Goal: Check status: Check status

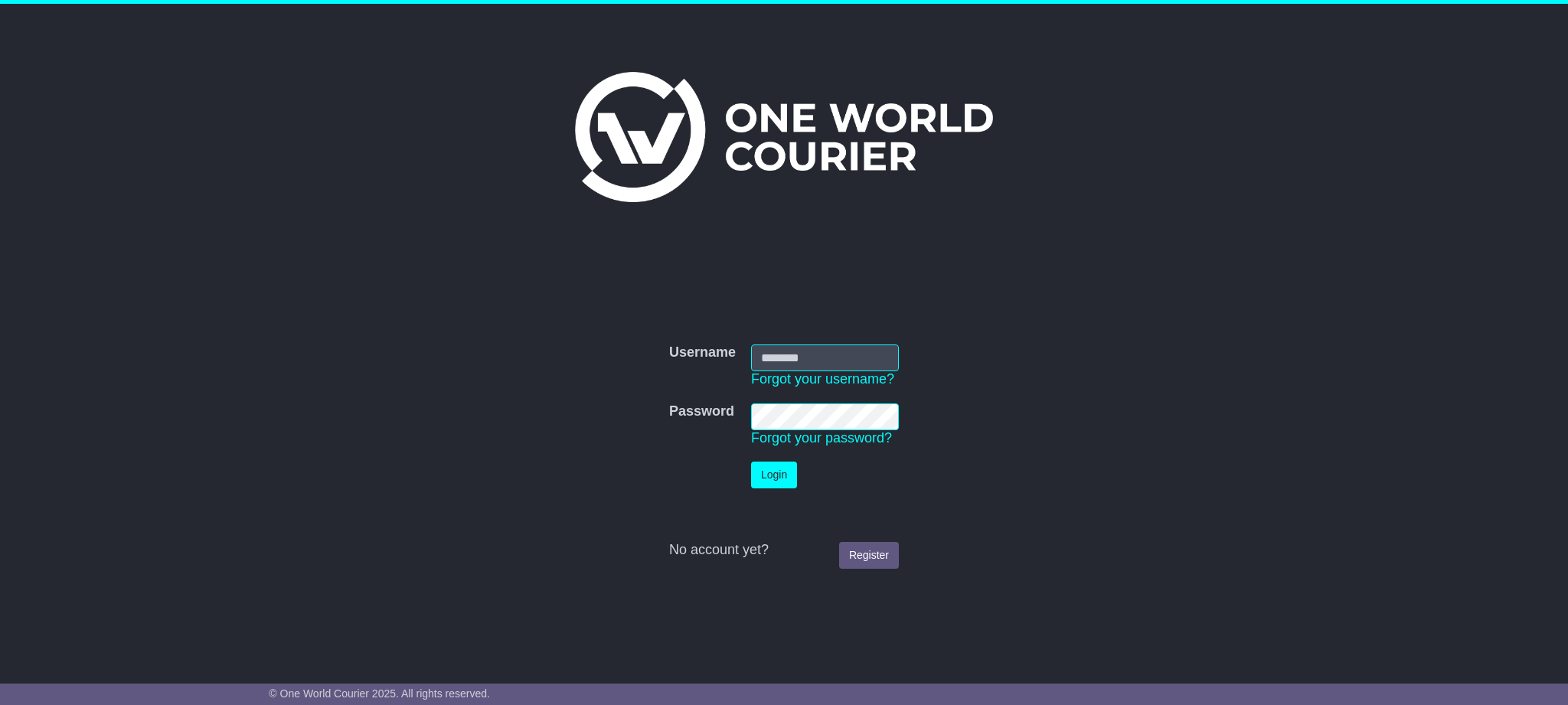
type input "**********"
click at [761, 472] on button "Login" at bounding box center [774, 476] width 46 height 27
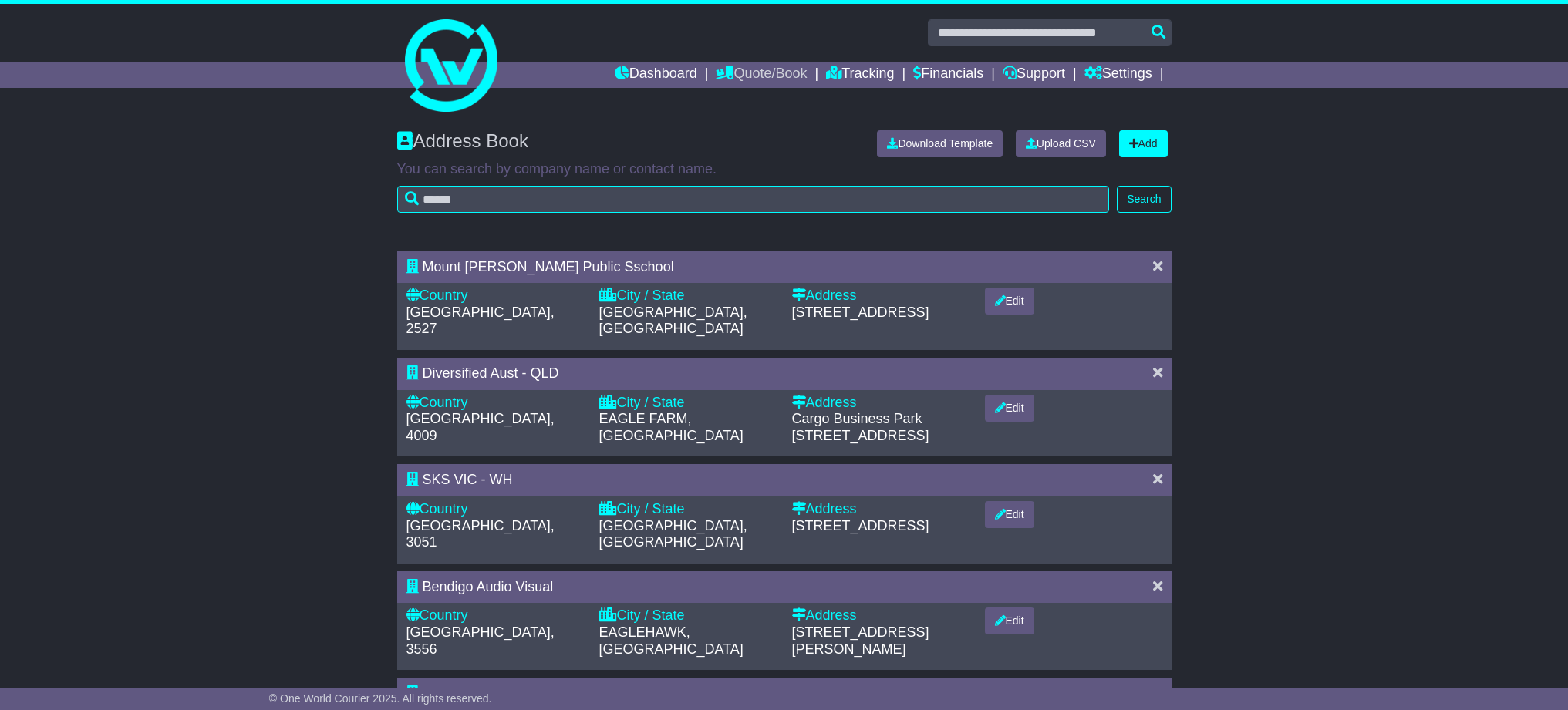
click at [745, 72] on link "Quote/Book" at bounding box center [761, 75] width 91 height 26
click at [680, 73] on link "Dashboard" at bounding box center [655, 75] width 83 height 26
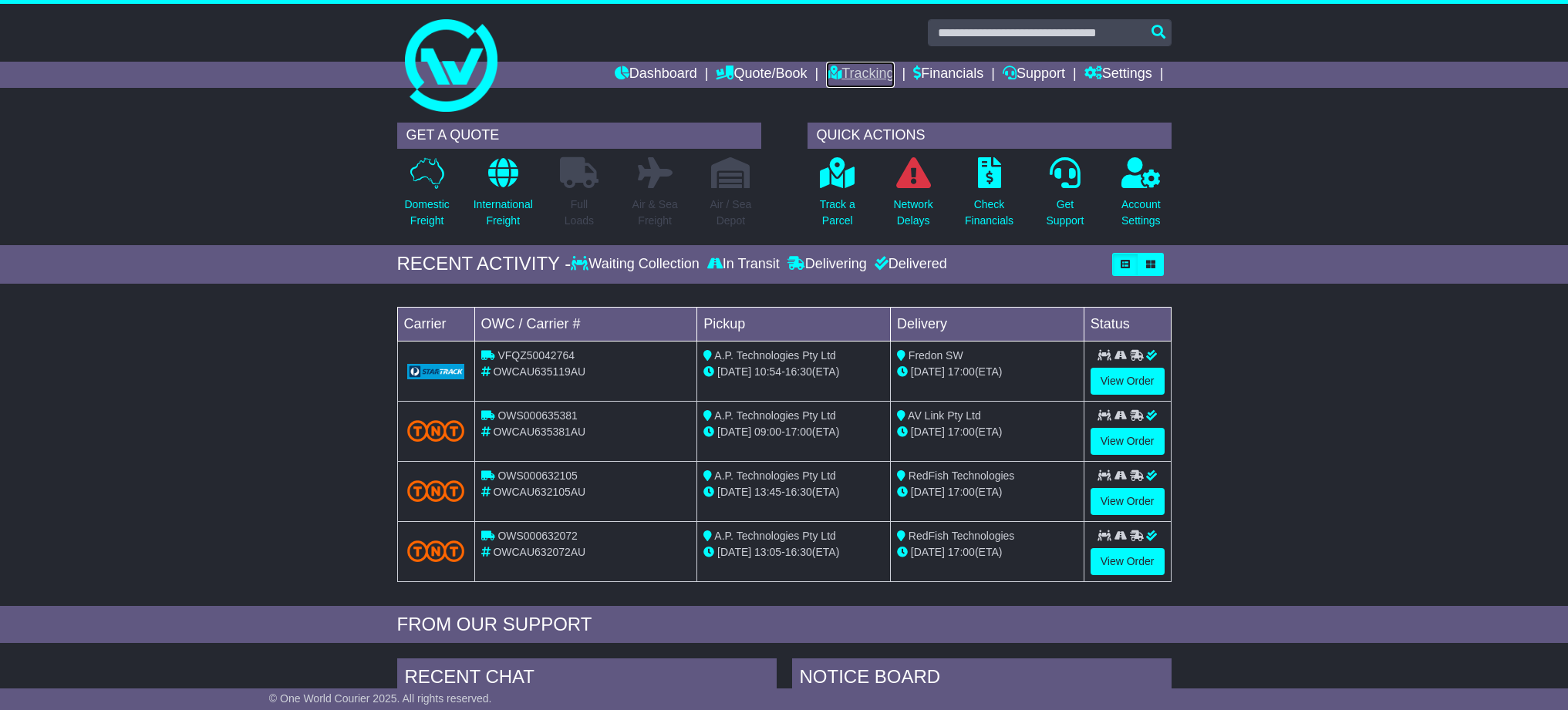
click at [888, 75] on link "Tracking" at bounding box center [860, 75] width 68 height 26
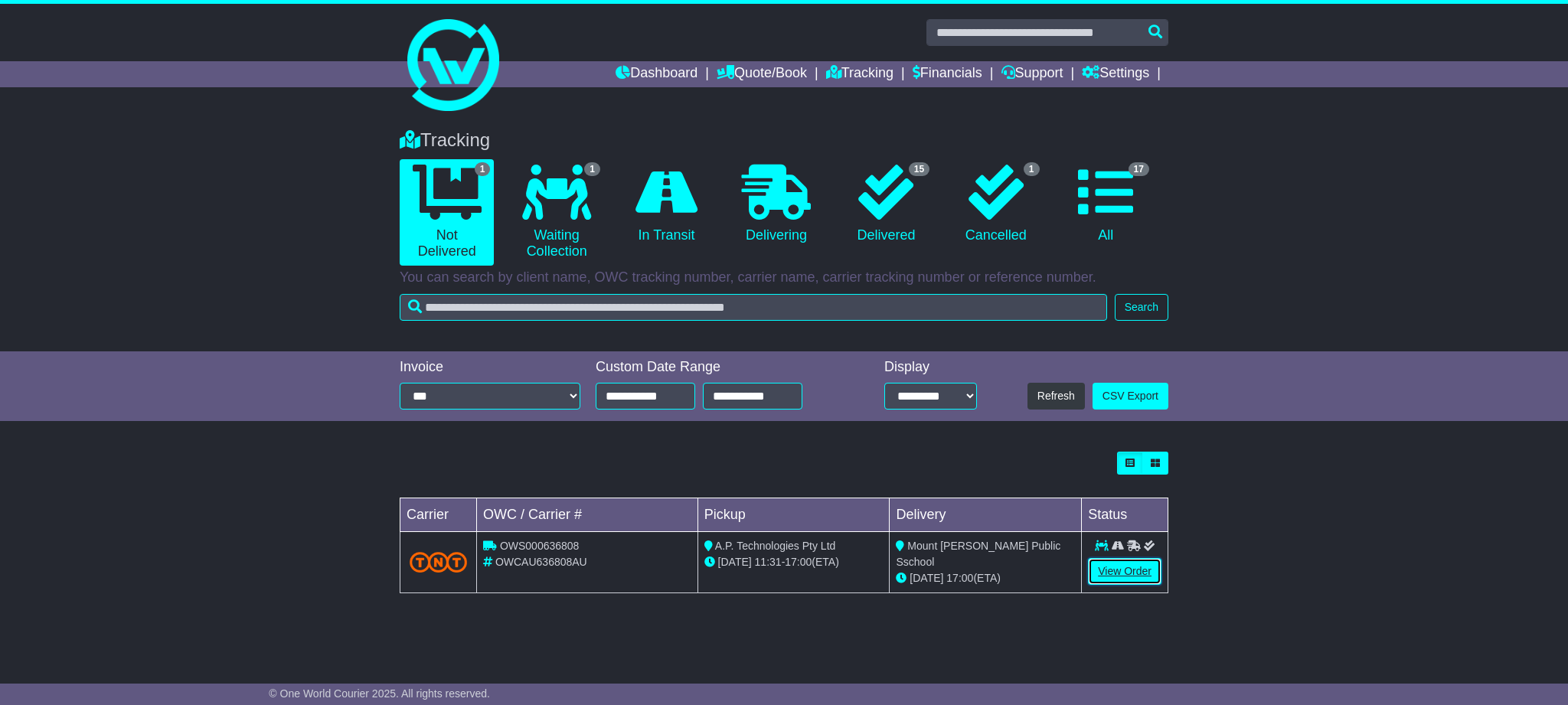
click at [1137, 572] on link "View Order" at bounding box center [1125, 571] width 73 height 27
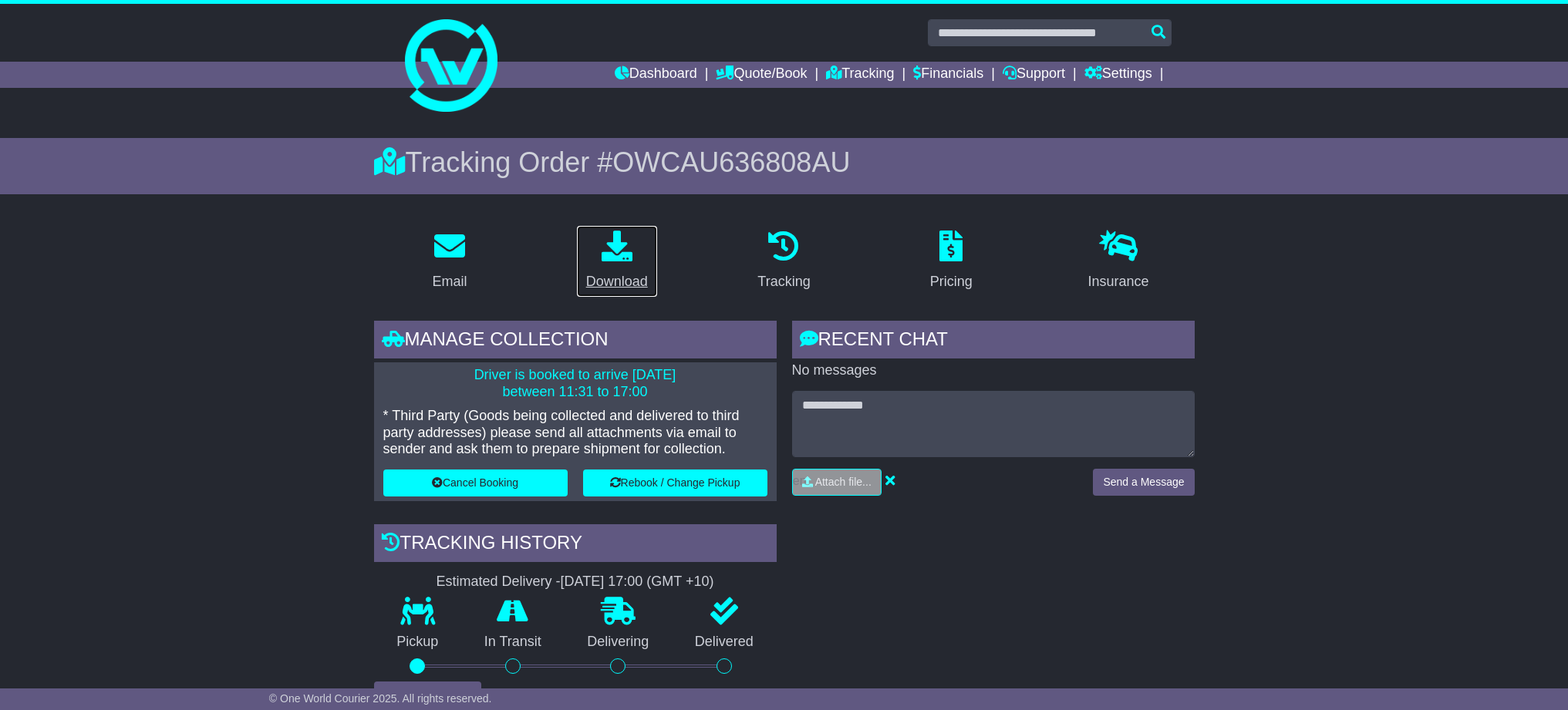
click at [622, 277] on div "Download" at bounding box center [617, 282] width 62 height 21
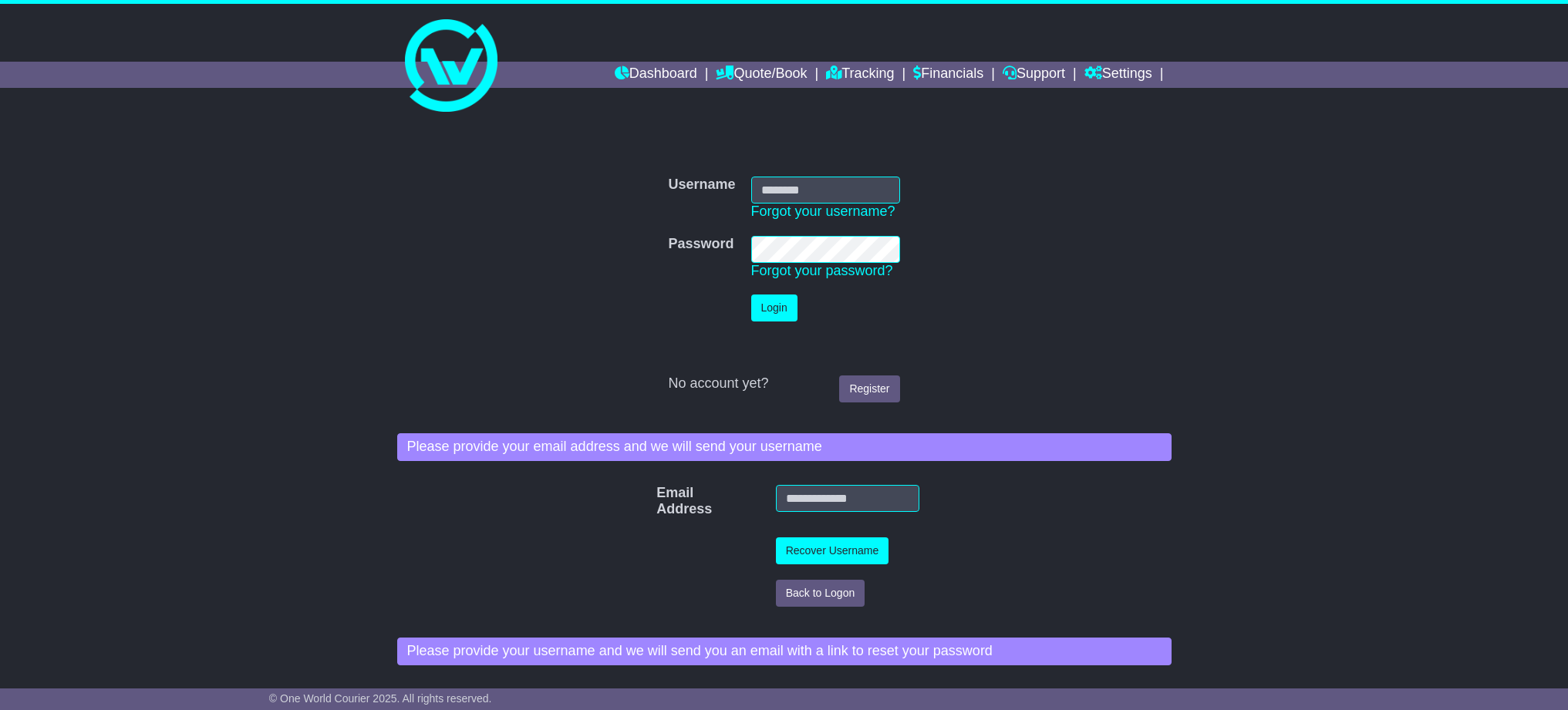
type input "**********"
click at [781, 308] on button "Login" at bounding box center [774, 308] width 46 height 27
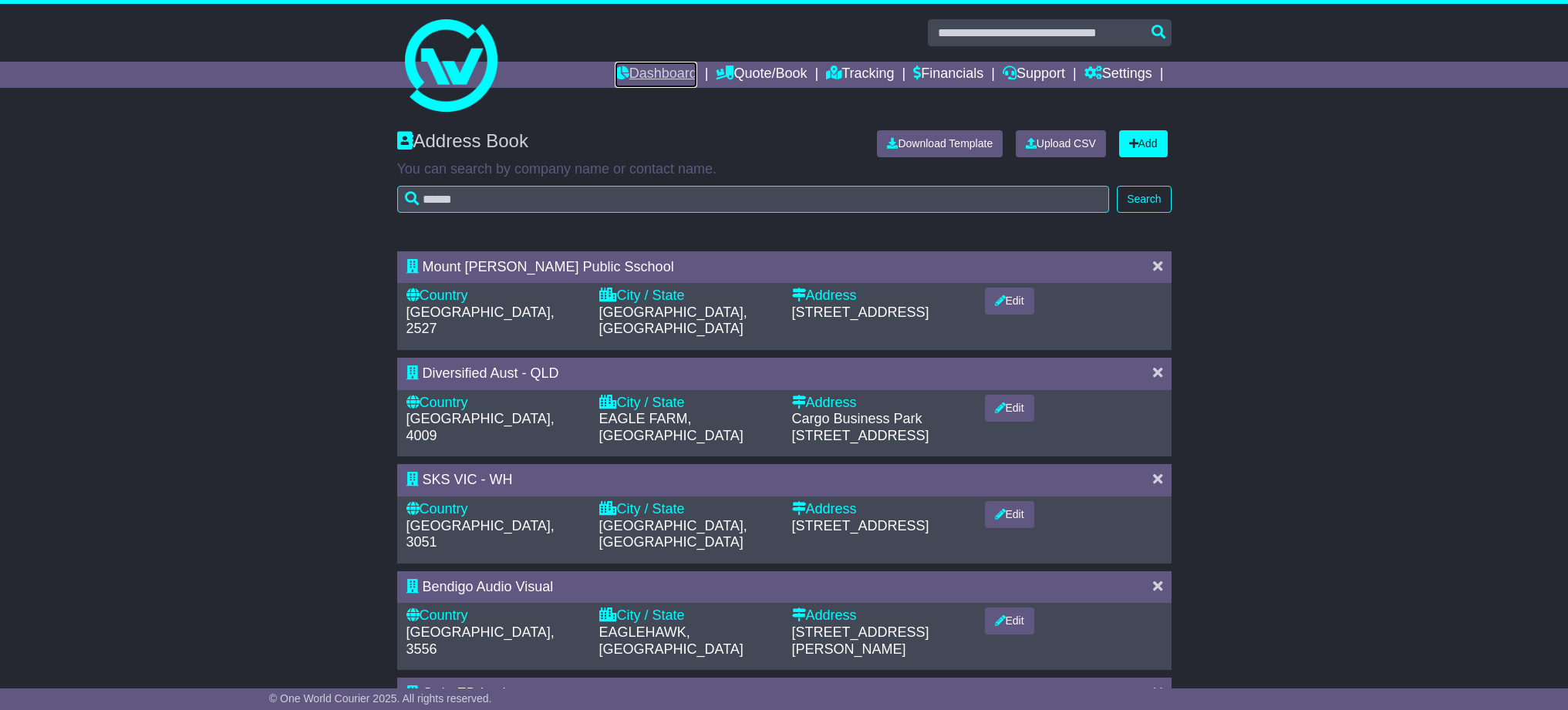
click at [674, 75] on link "Dashboard" at bounding box center [655, 75] width 83 height 26
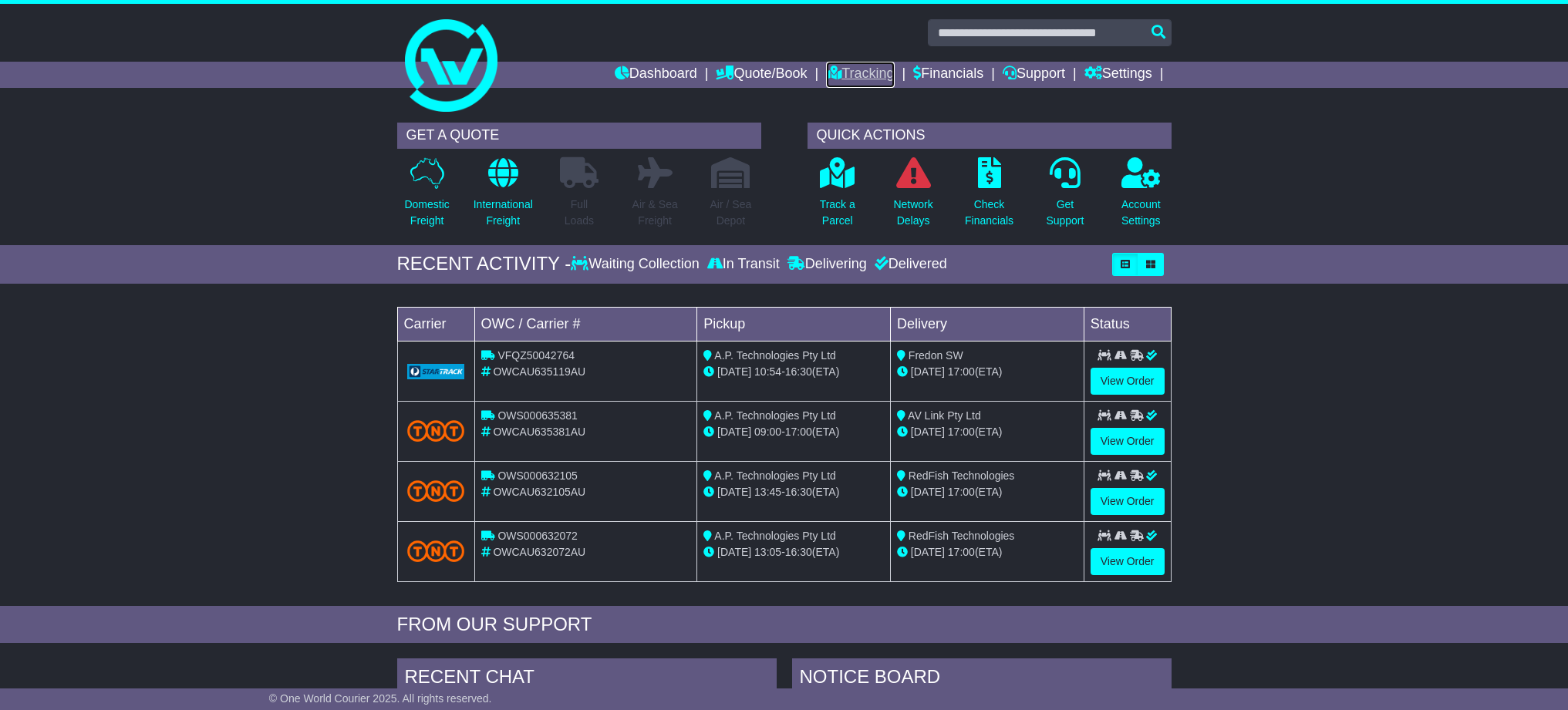
click at [844, 74] on link "Tracking" at bounding box center [860, 75] width 68 height 26
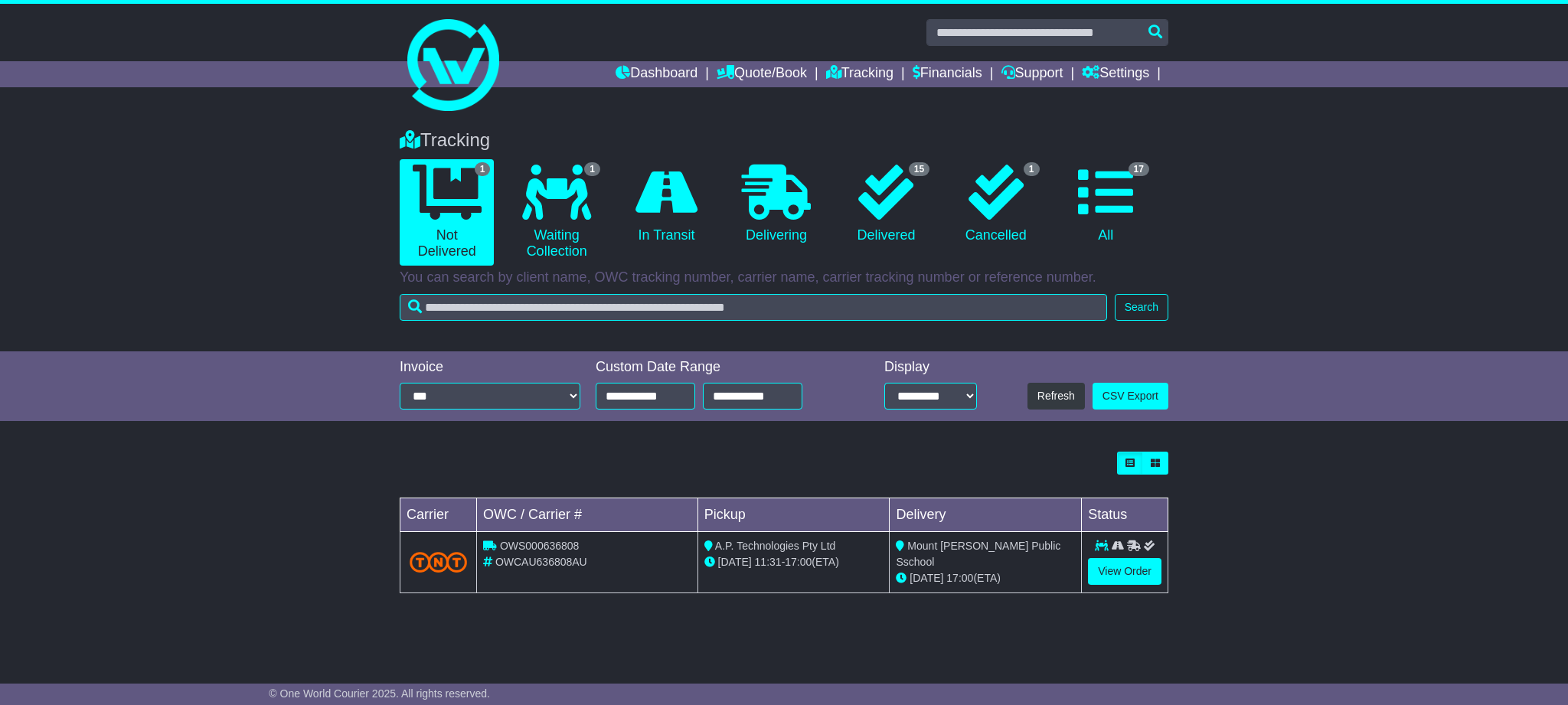
click at [556, 548] on span "OWS000636808" at bounding box center [540, 546] width 79 height 13
click at [556, 549] on span "OWS000636808" at bounding box center [540, 546] width 79 height 13
copy span "OWS000636808"
